Goal: Navigation & Orientation: Find specific page/section

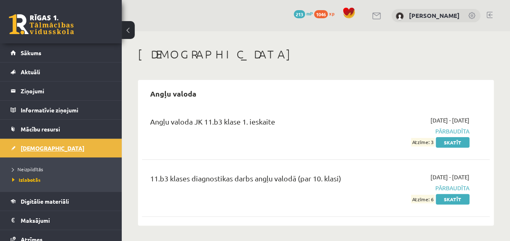
click at [43, 148] on span "[DEMOGRAPHIC_DATA]" at bounding box center [53, 148] width 64 height 7
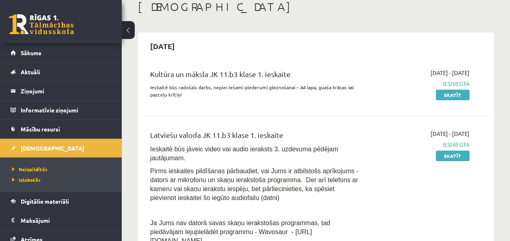
scroll to position [38, 0]
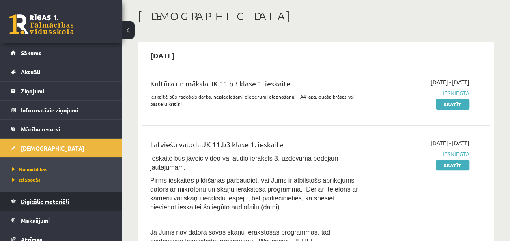
click at [44, 201] on span "Digitālie materiāli" at bounding box center [45, 201] width 48 height 7
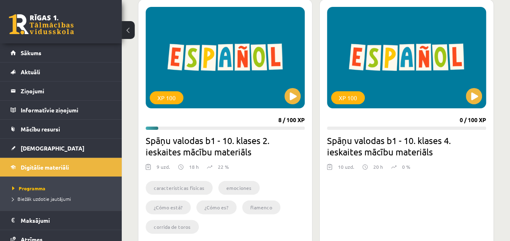
scroll to position [1527, 0]
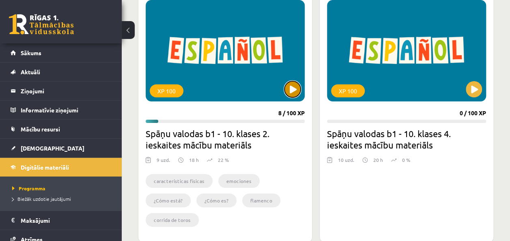
click at [293, 82] on button at bounding box center [293, 89] width 16 height 16
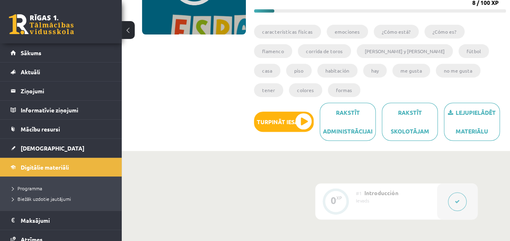
scroll to position [125, 0]
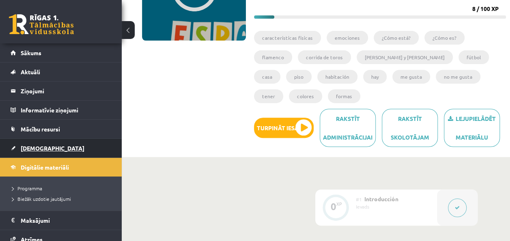
click at [55, 147] on link "[DEMOGRAPHIC_DATA]" at bounding box center [61, 148] width 101 height 19
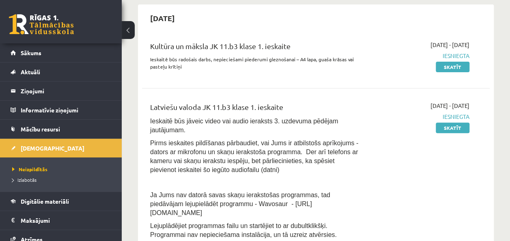
scroll to position [43, 0]
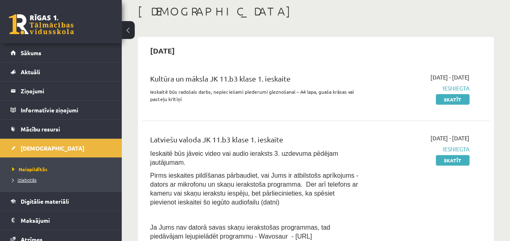
click at [24, 180] on span "Izlabotās" at bounding box center [24, 180] width 24 height 6
